Goal: Task Accomplishment & Management: Use online tool/utility

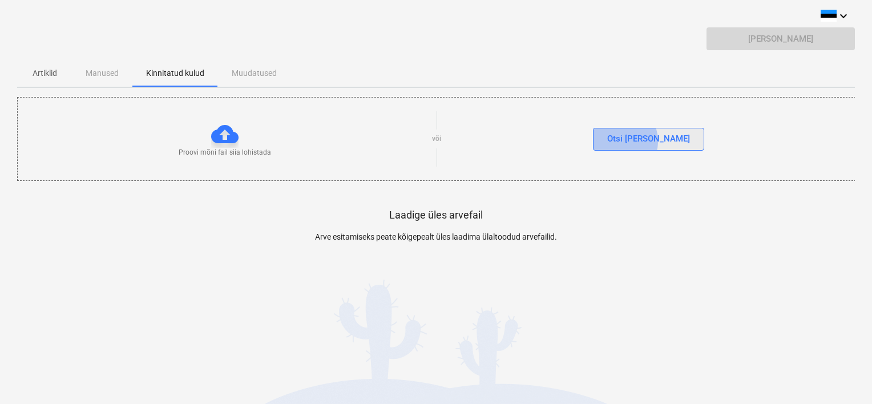
click at [641, 141] on div "Otsi [PERSON_NAME]" at bounding box center [648, 138] width 83 height 15
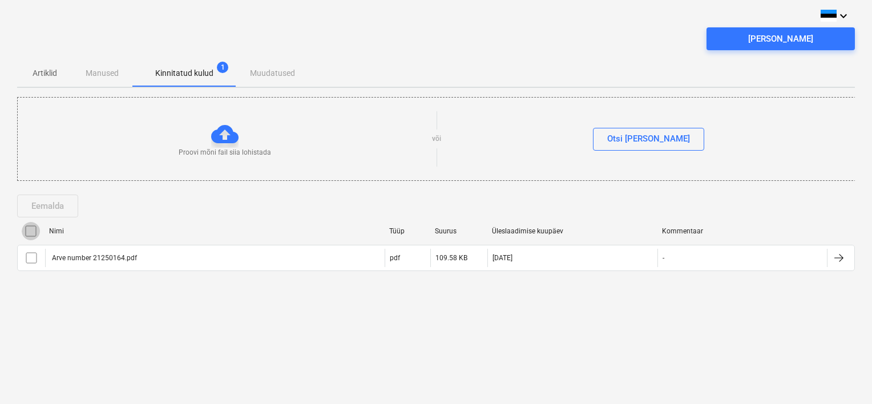
click at [27, 233] on input "checkbox" at bounding box center [31, 231] width 18 height 18
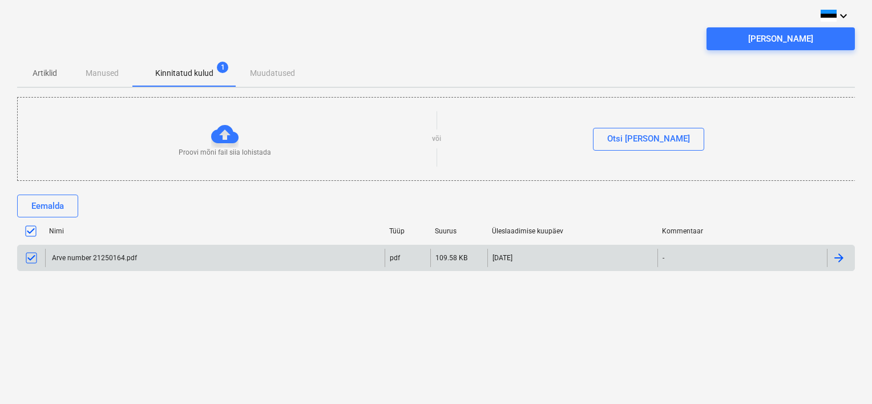
click at [838, 256] on div at bounding box center [839, 258] width 14 height 14
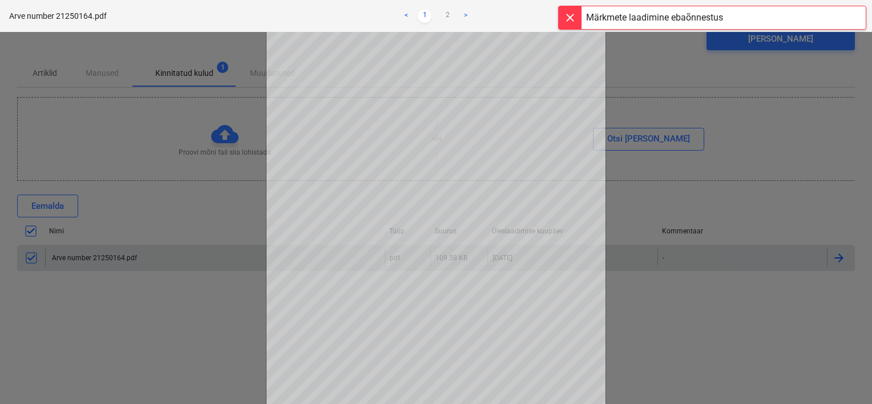
click at [797, 171] on div at bounding box center [436, 218] width 872 height 372
click at [569, 27] on div at bounding box center [570, 17] width 23 height 23
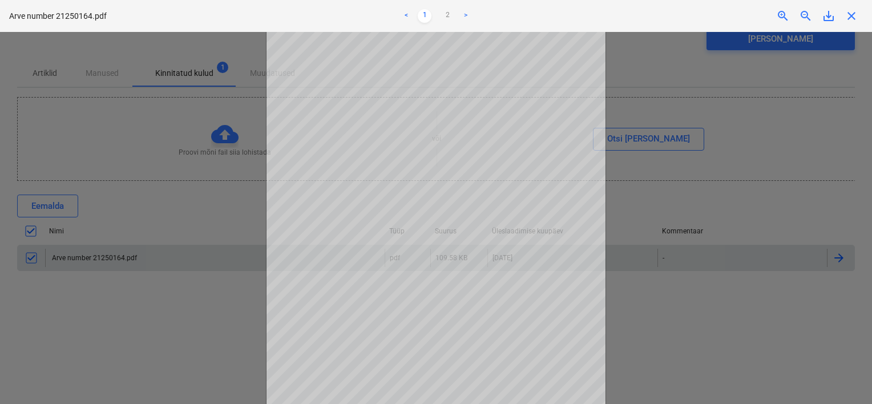
click at [751, 162] on div at bounding box center [436, 218] width 872 height 372
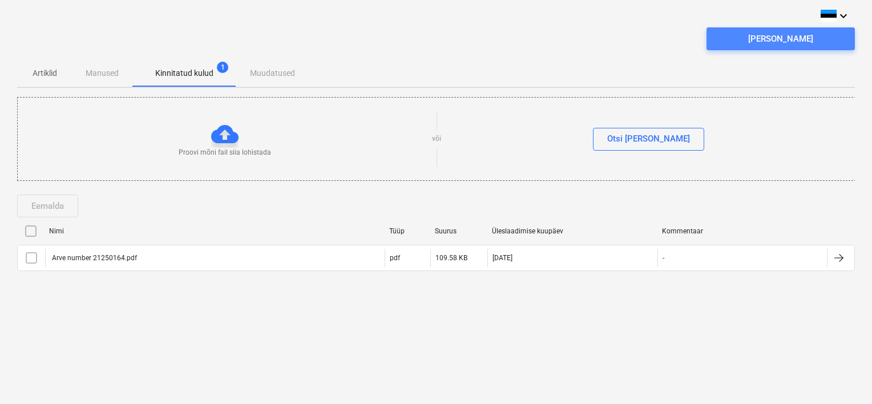
click at [769, 37] on div "[PERSON_NAME]" at bounding box center [780, 38] width 65 height 15
